Goal: Task Accomplishment & Management: Complete application form

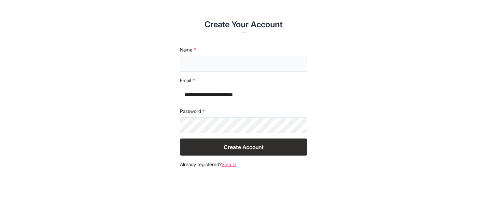
click at [197, 67] on input "text" at bounding box center [243, 64] width 127 height 16
type input "**********"
click at [225, 144] on button "Create Account" at bounding box center [243, 147] width 127 height 17
